Goal: Task Accomplishment & Management: Manage account settings

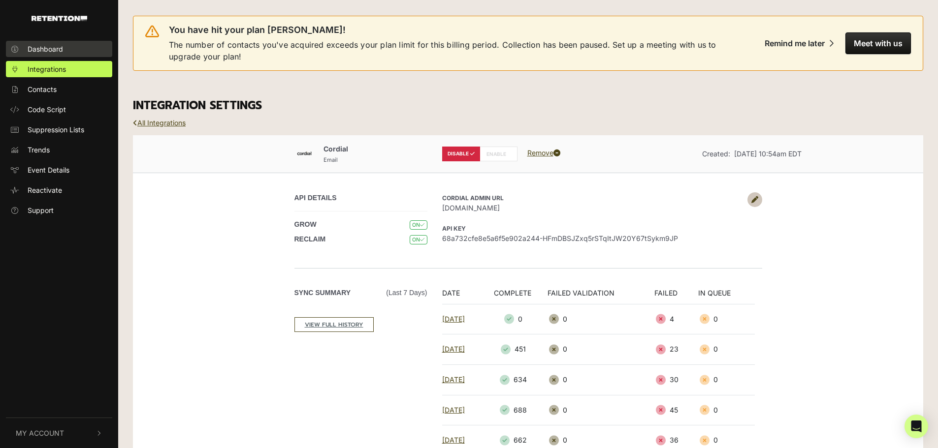
click at [41, 48] on span "Dashboard" at bounding box center [45, 49] width 35 height 10
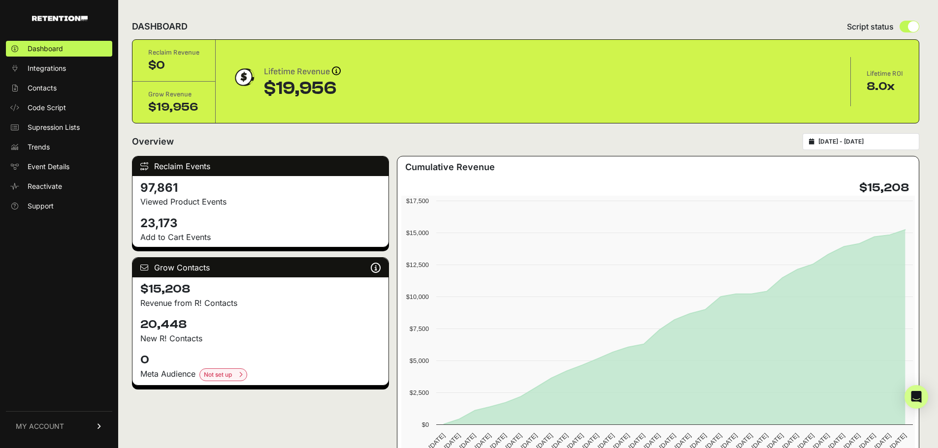
click at [76, 60] on ul "Dashboard Integrations Contacts Code Script Supression Lists Trends Event Detai…" at bounding box center [59, 127] width 106 height 173
click at [72, 63] on link "Integrations" at bounding box center [59, 69] width 106 height 16
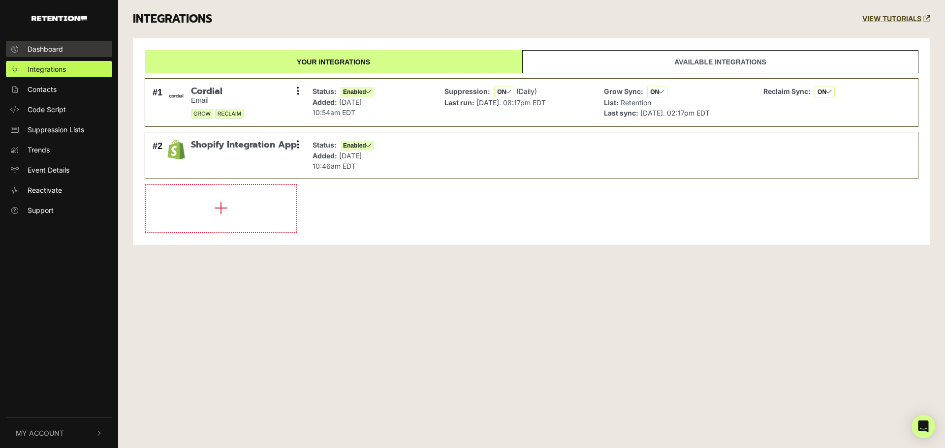
click at [58, 50] on span "Dashboard" at bounding box center [45, 49] width 35 height 10
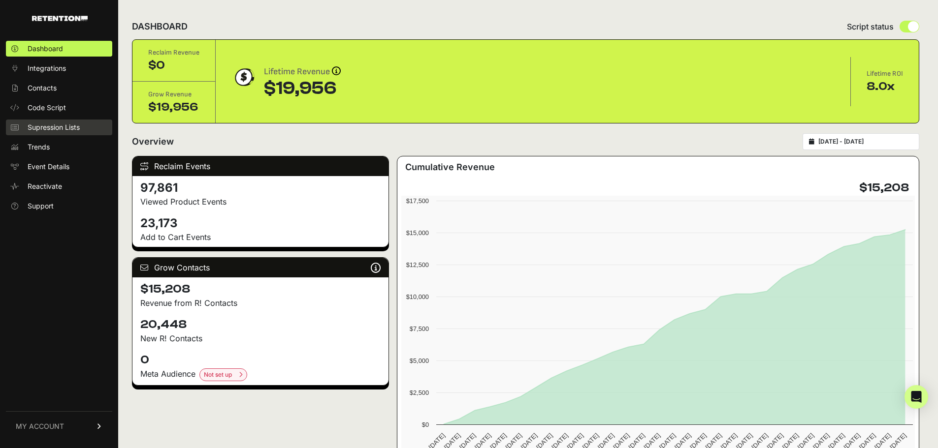
click at [61, 126] on span "Supression Lists" at bounding box center [54, 128] width 52 height 10
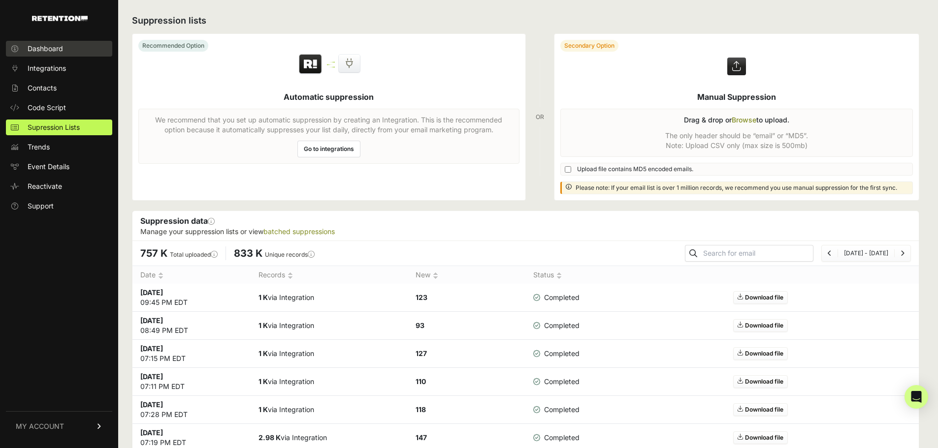
click at [37, 46] on span "Dashboard" at bounding box center [45, 49] width 35 height 10
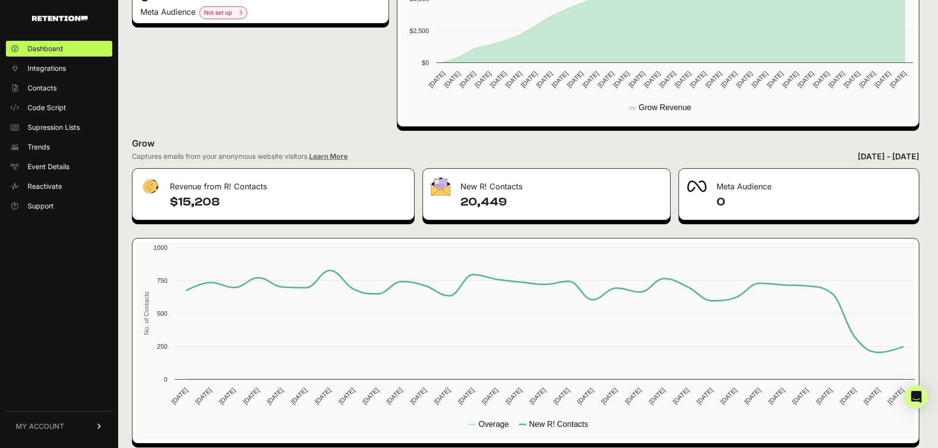
scroll to position [372, 0]
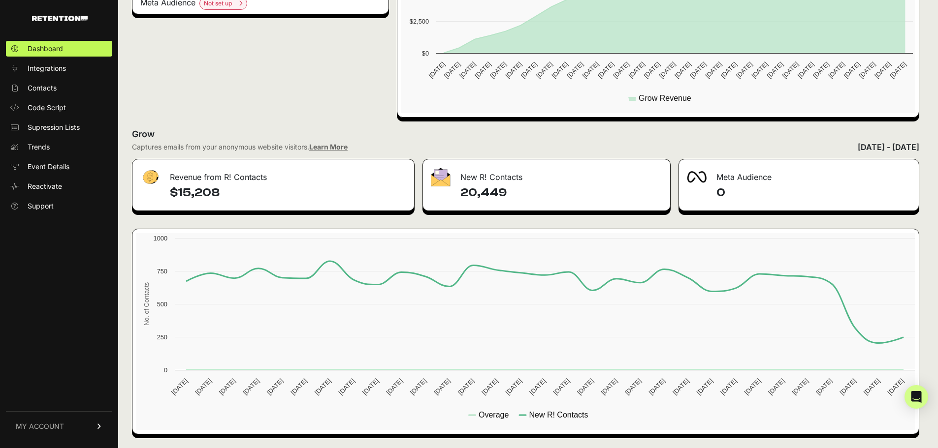
click at [79, 424] on link "MY ACCOUNT" at bounding box center [59, 427] width 106 height 30
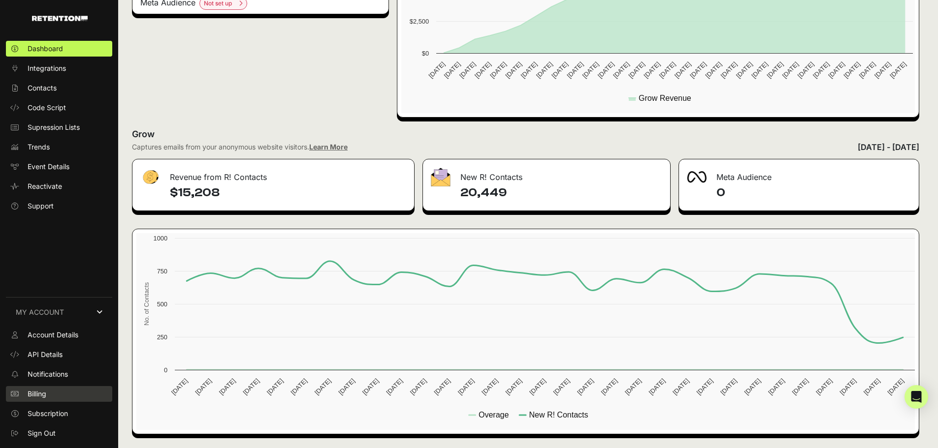
click at [46, 397] on span "Billing" at bounding box center [37, 394] width 19 height 10
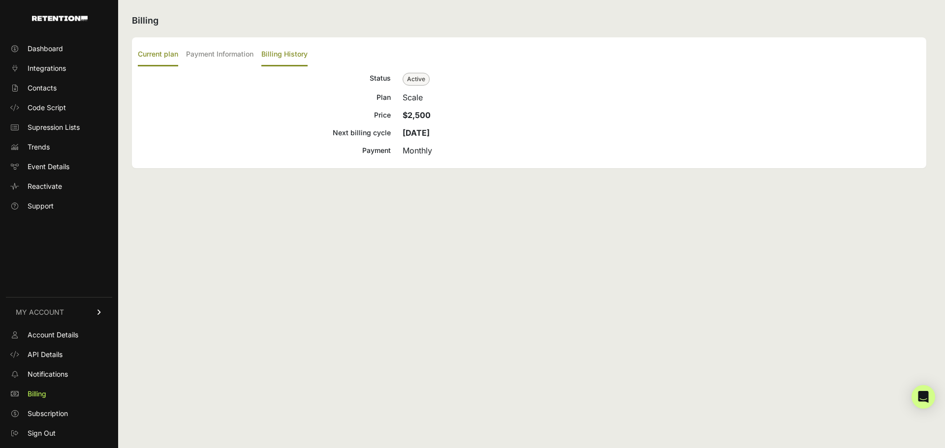
click at [288, 55] on label "Billing History" at bounding box center [284, 54] width 46 height 23
click at [0, 0] on input "Billing History" at bounding box center [0, 0] width 0 height 0
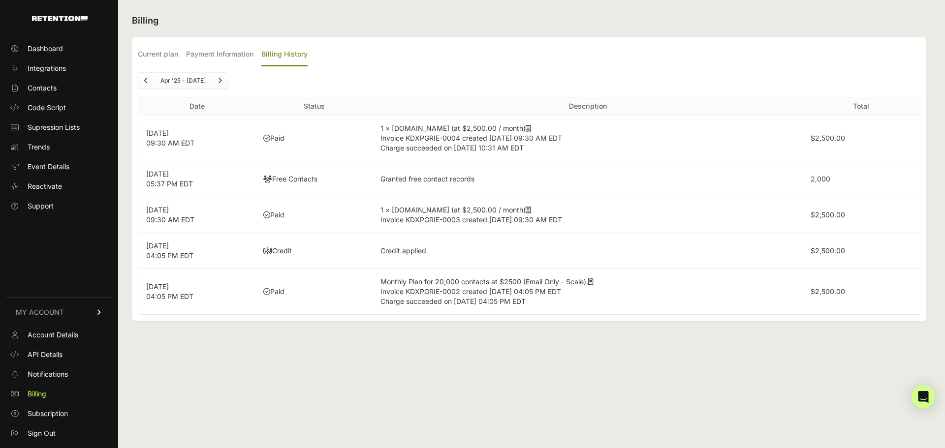
click at [526, 128] on icon at bounding box center [528, 128] width 5 height 7
click at [594, 283] on icon at bounding box center [590, 282] width 5 height 7
